Goal: Complete application form

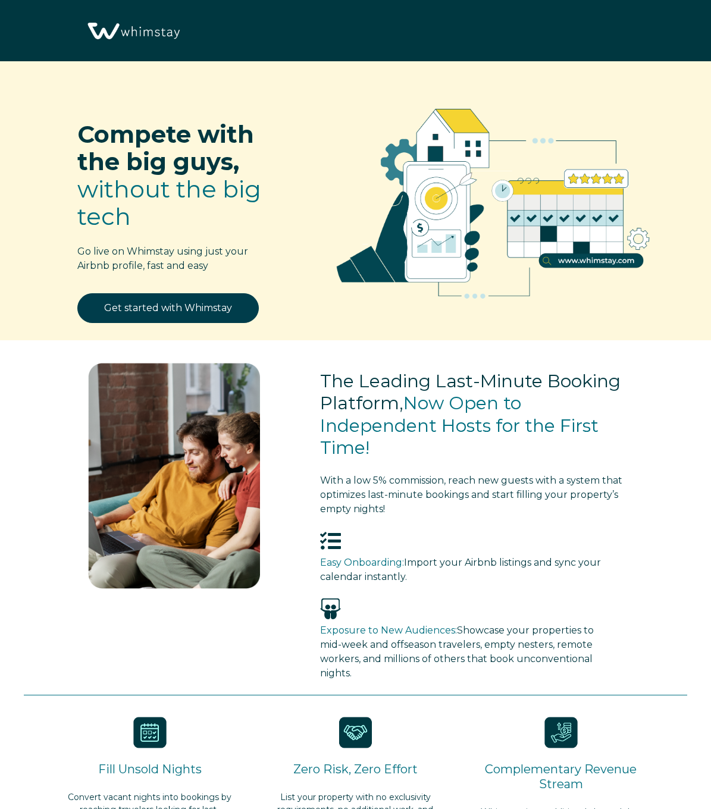
select select "MX"
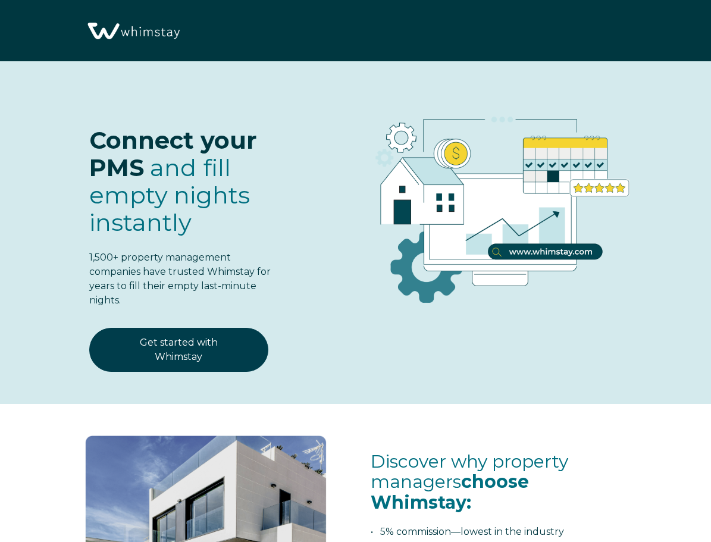
select select "MX"
select select "Standard"
click at [481, 344] on div "Connect your PMS and fill empty nights instantly 1,500+ property management com…" at bounding box center [355, 235] width 663 height 301
